Goal: Task Accomplishment & Management: Use online tool/utility

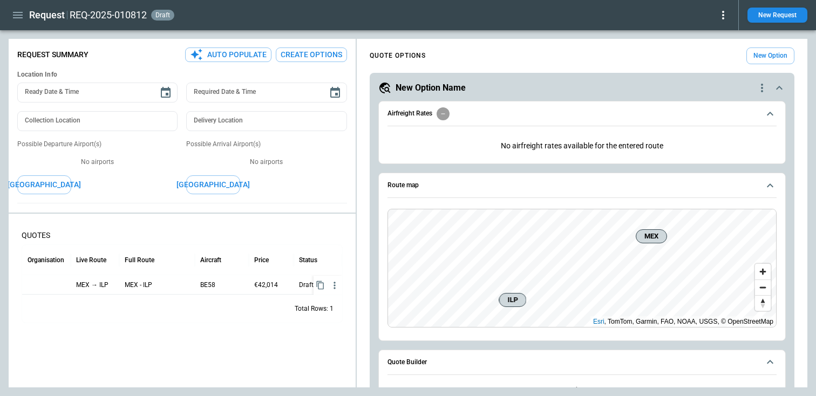
scroll to position [687, 0]
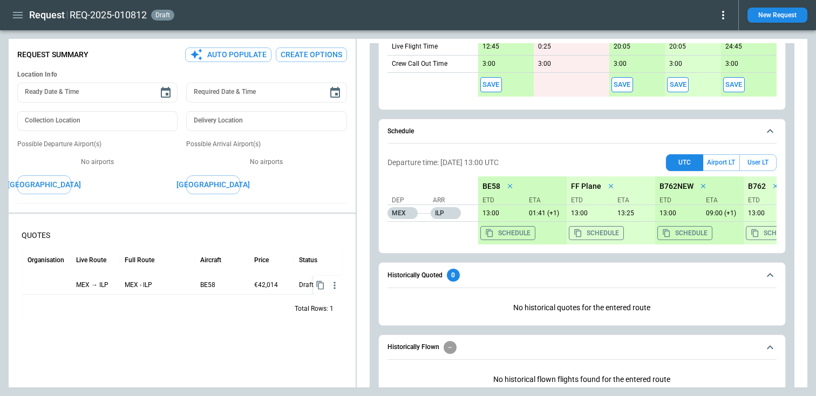
click at [18, 14] on icon "button" at bounding box center [17, 15] width 13 height 13
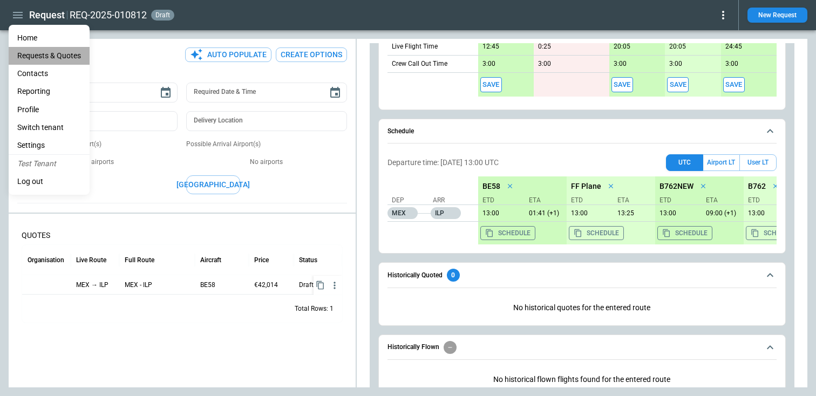
click at [38, 56] on Quotes "Requests & Quotes" at bounding box center [49, 56] width 81 height 18
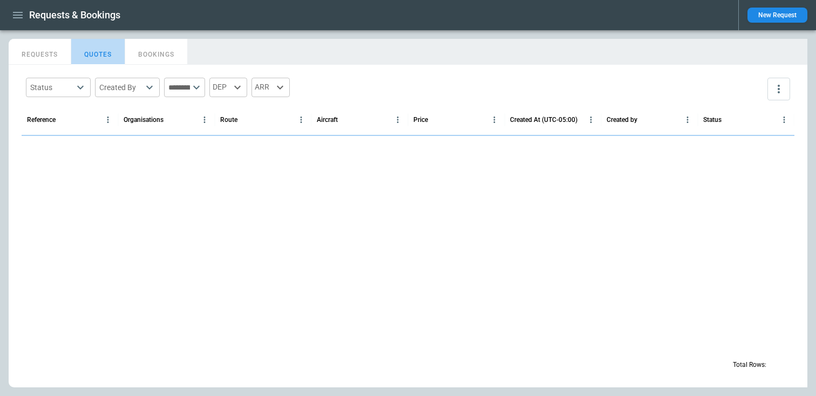
click at [96, 49] on button "QUOTES" at bounding box center [98, 52] width 54 height 26
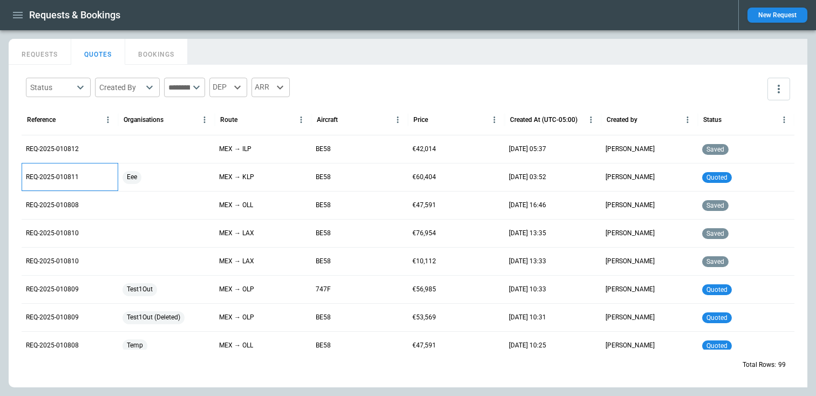
click at [60, 177] on p "REQ-2025-010811" at bounding box center [52, 177] width 53 height 9
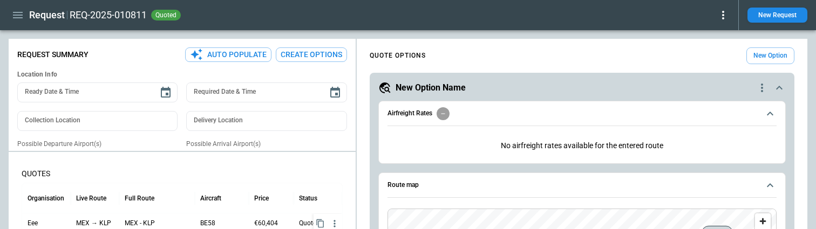
type textarea "*"
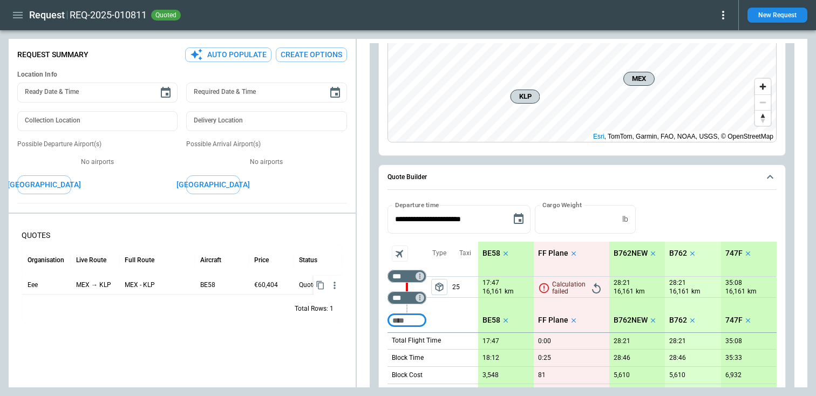
type textarea "*"
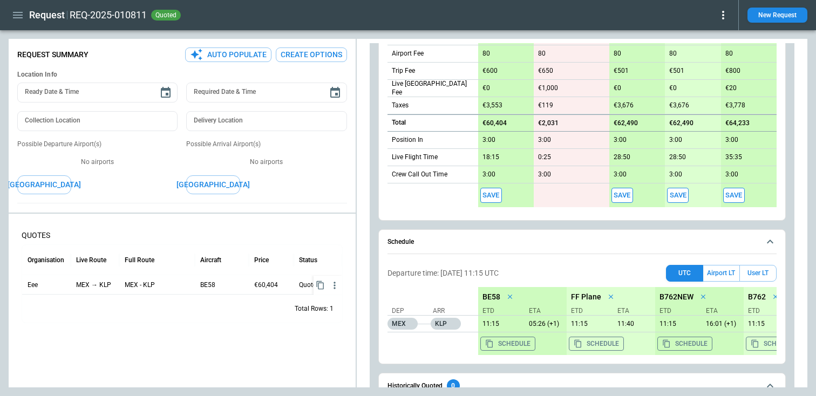
scroll to position [718, 0]
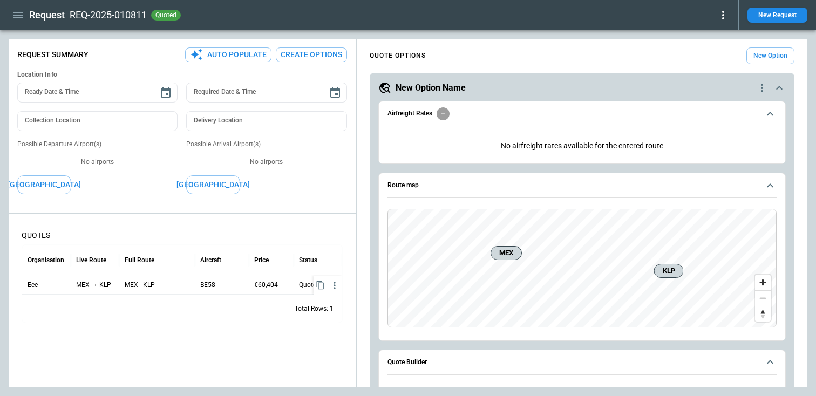
type textarea "*"
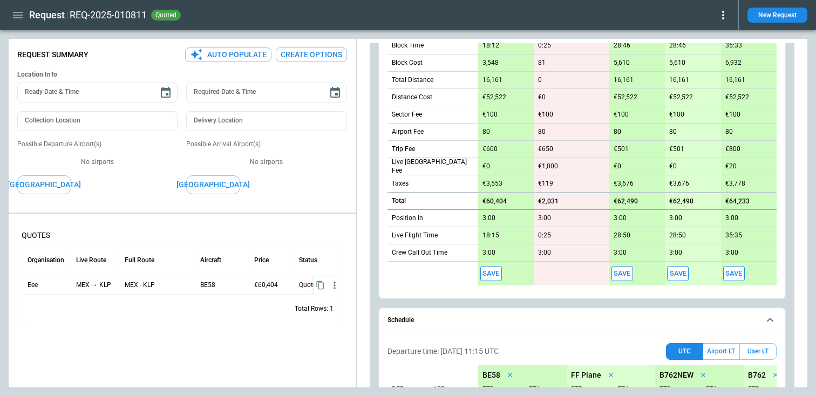
scroll to position [507, 0]
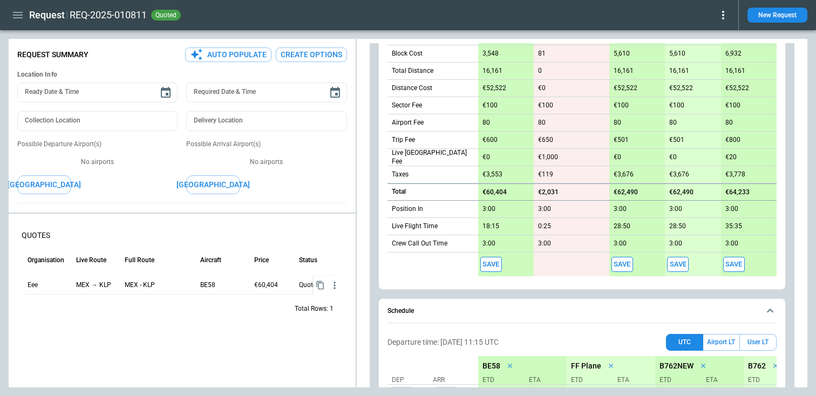
click at [495, 108] on p "€100" at bounding box center [490, 105] width 15 height 8
click at [495, 108] on input "***" at bounding box center [505, 105] width 45 height 9
type input "***"
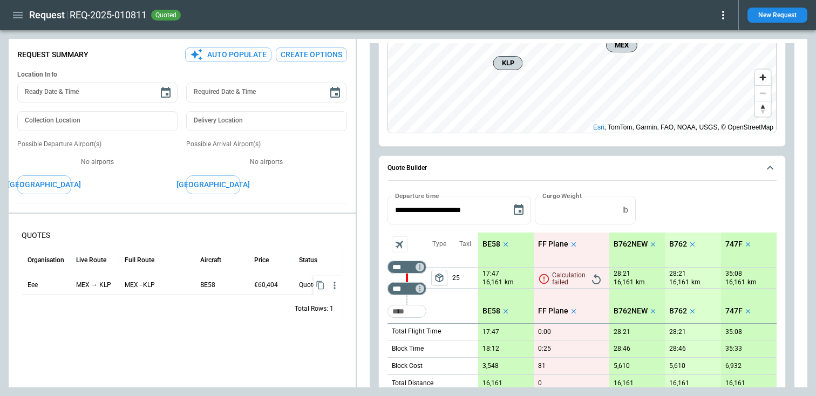
scroll to position [195, 0]
click at [407, 315] on input "Too short" at bounding box center [407, 310] width 35 height 19
type input "***"
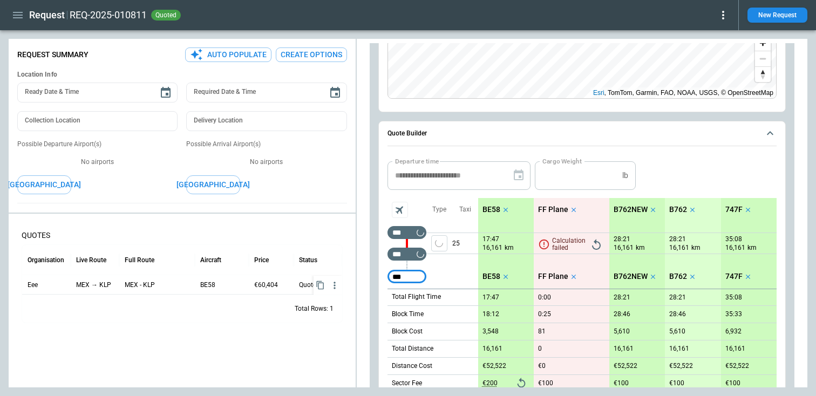
scroll to position [0, 0]
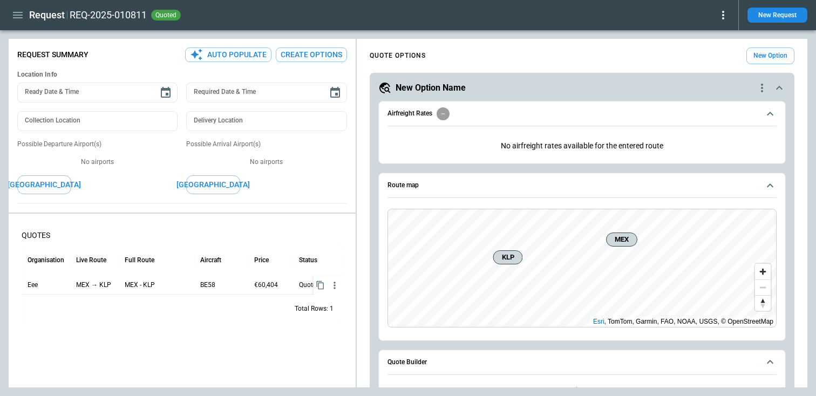
click at [593, 141] on p "No airfreight rates available for the entered route" at bounding box center [582, 146] width 389 height 26
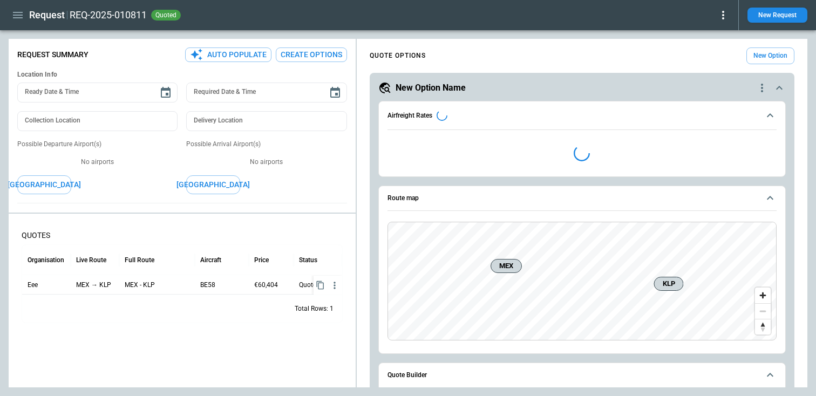
type textarea "*"
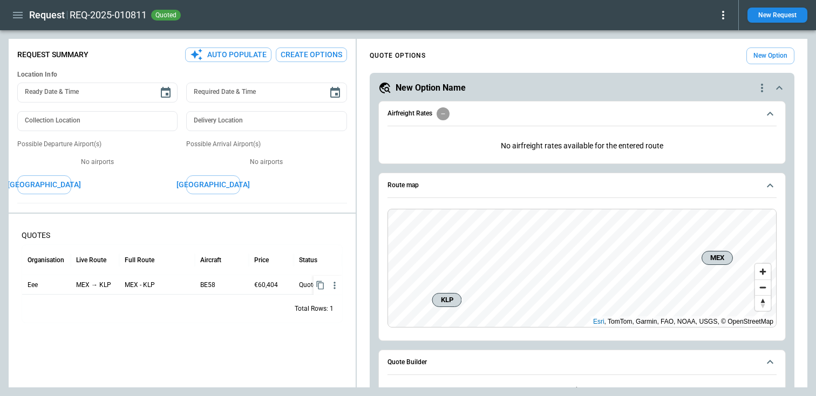
click at [18, 17] on icon "button" at bounding box center [17, 15] width 13 height 13
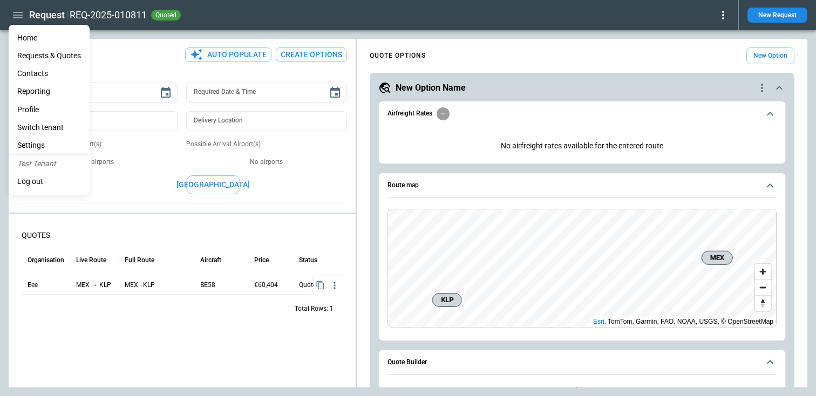
click at [37, 179] on li "Log out" at bounding box center [49, 182] width 81 height 18
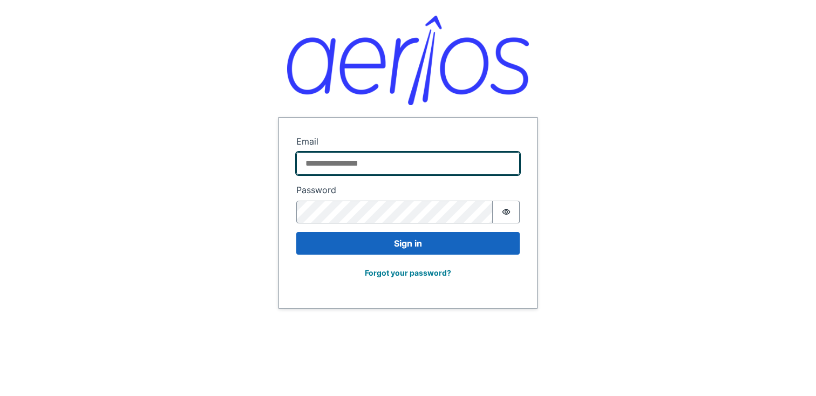
type input "**********"
